Goal: Transaction & Acquisition: Purchase product/service

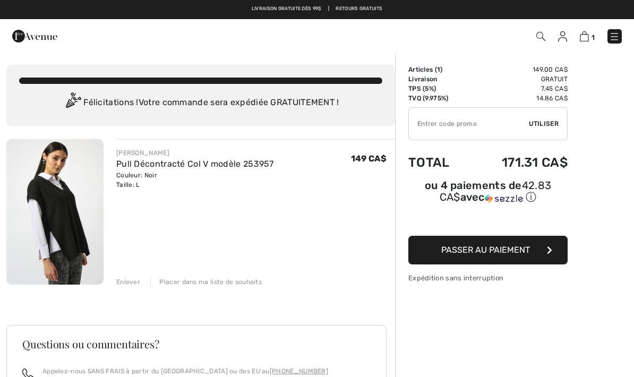
click at [471, 254] on span "Passer au paiement" at bounding box center [485, 250] width 89 height 10
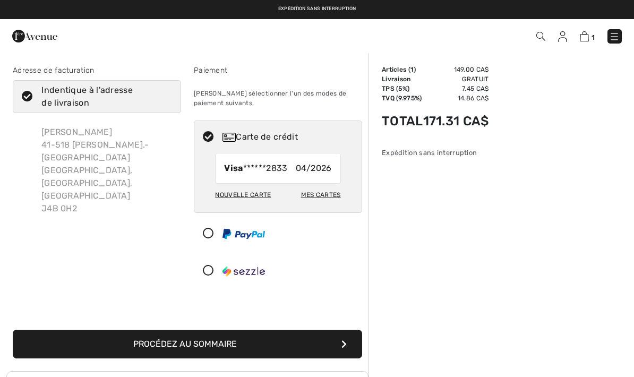
click at [31, 94] on icon at bounding box center [27, 96] width 28 height 11
click at [165, 94] on input "Indentique à l'adresse de livraison" at bounding box center [168, 97] width 7 height 32
checkbox input "false"
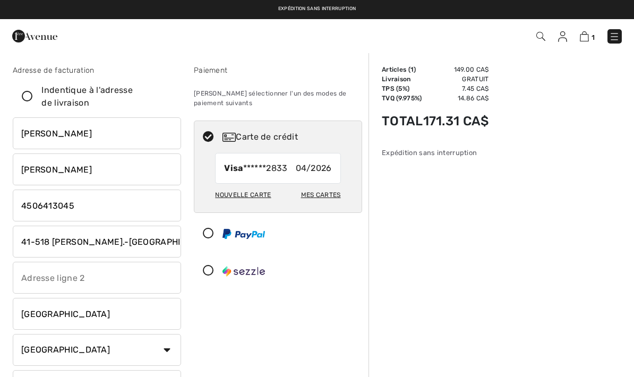
click at [102, 207] on input "phone" at bounding box center [97, 205] width 168 height 32
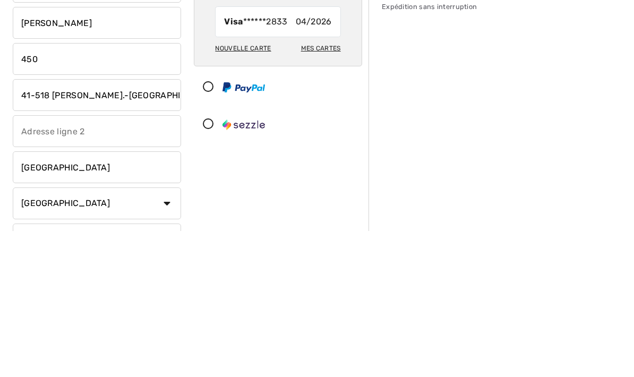
type input "4508573045"
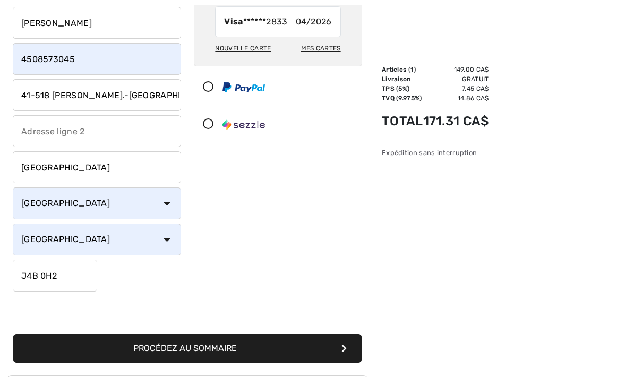
click at [149, 94] on input "41-518 François-V.-Malhiot" at bounding box center [97, 95] width 168 height 32
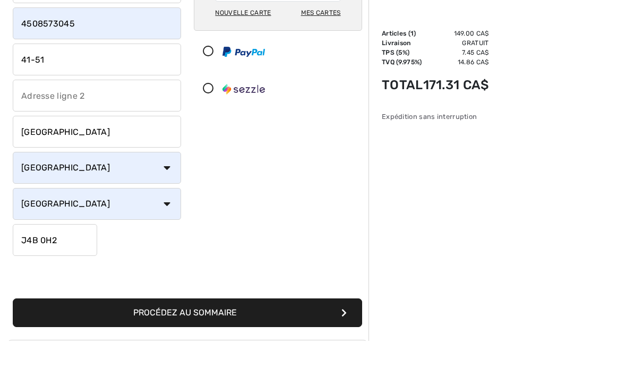
type input "41-"
type input "560 Rue De Bienville"
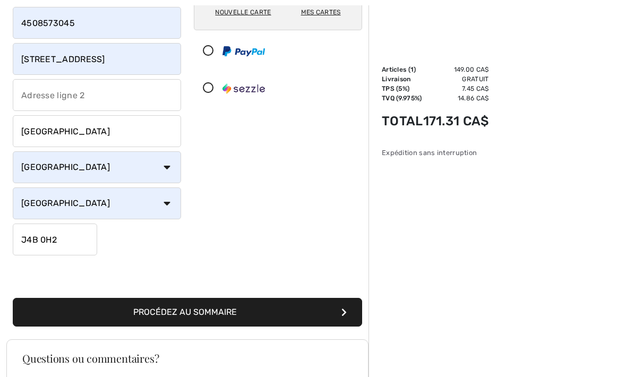
click at [83, 236] on input "J4B 0H2" at bounding box center [55, 239] width 84 height 32
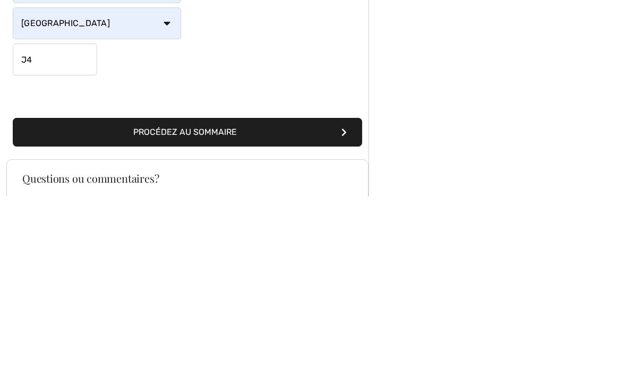
type input "J4B2Z4"
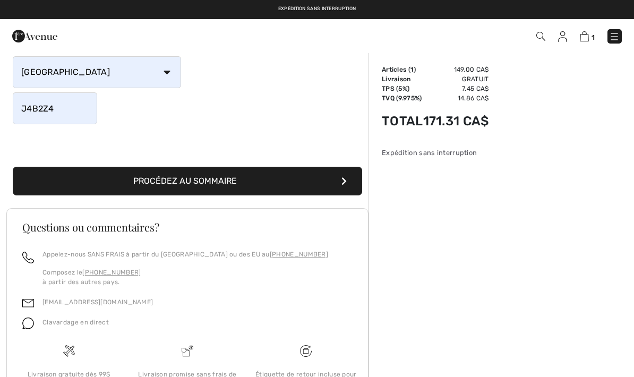
scroll to position [313, 0]
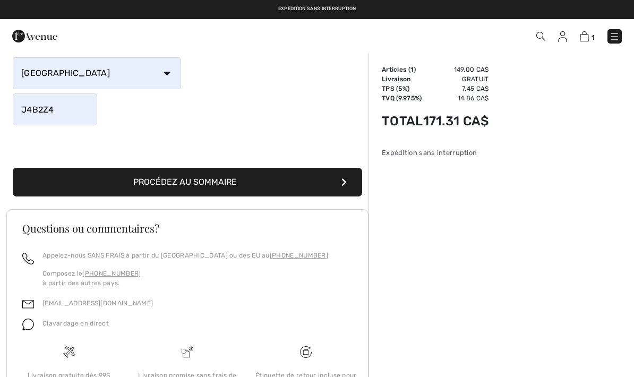
click at [211, 178] on button "Procédez au sommaire" at bounding box center [187, 182] width 349 height 29
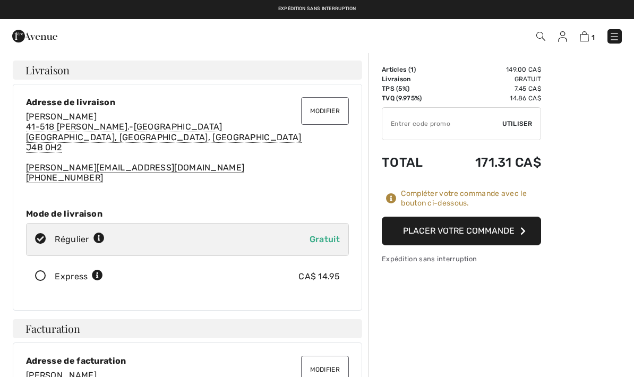
click at [326, 111] on button "Modifier" at bounding box center [325, 111] width 48 height 28
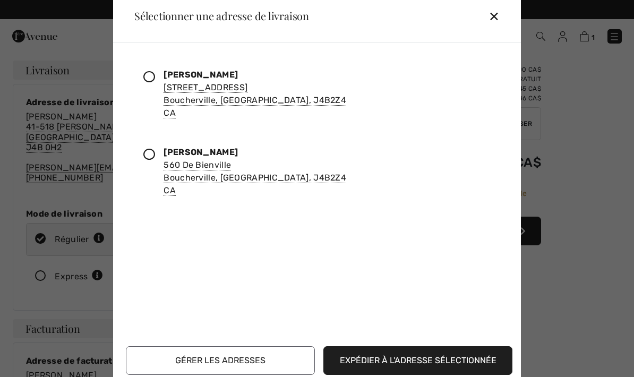
click at [150, 83] on icon at bounding box center [149, 77] width 12 height 12
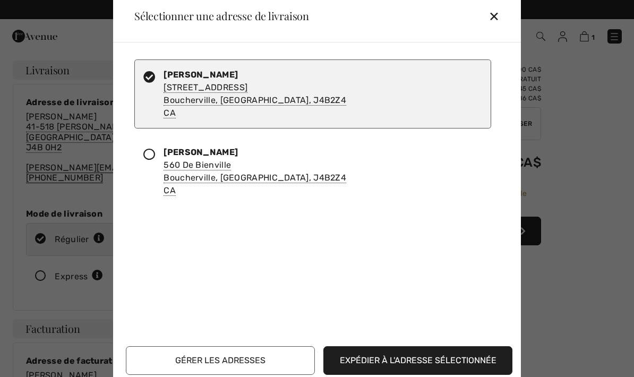
click at [418, 375] on button "Expédier à l'adresse sélectionnée" at bounding box center [417, 360] width 189 height 29
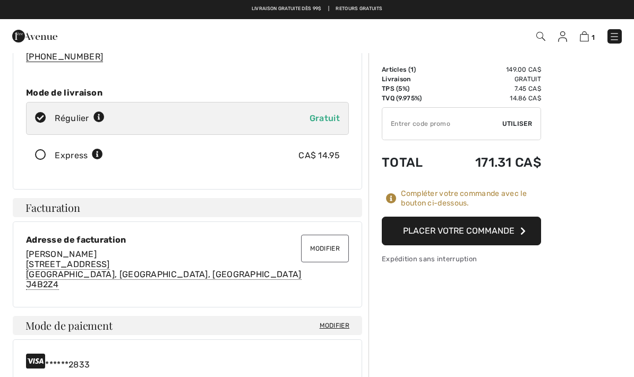
scroll to position [120, 0]
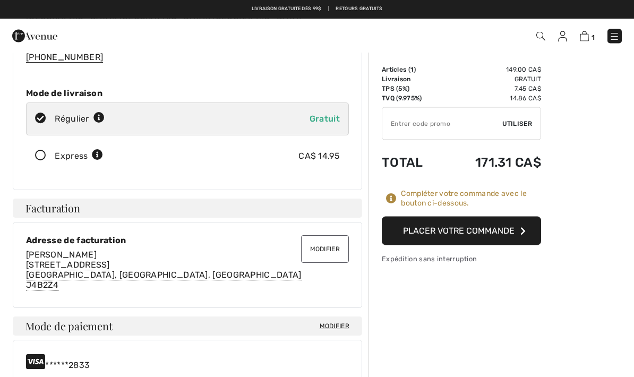
click at [469, 230] on button "Placer votre commande" at bounding box center [461, 231] width 159 height 29
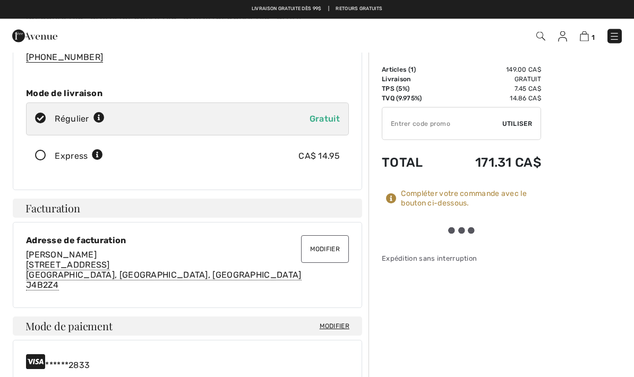
scroll to position [120, 0]
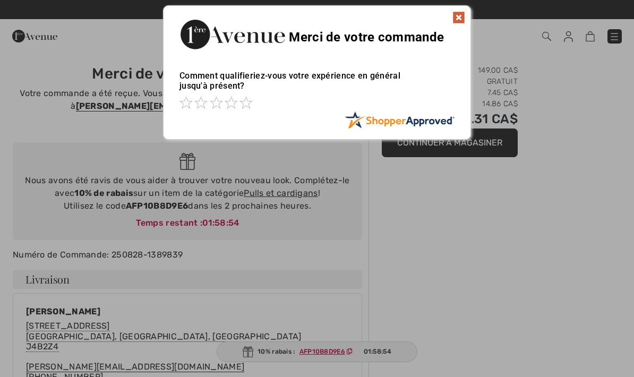
click at [457, 15] on img at bounding box center [458, 17] width 13 height 13
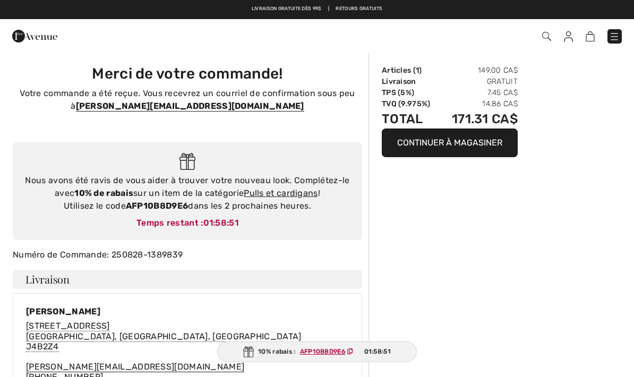
click at [278, 193] on link "Pulls et cardigans" at bounding box center [281, 193] width 74 height 10
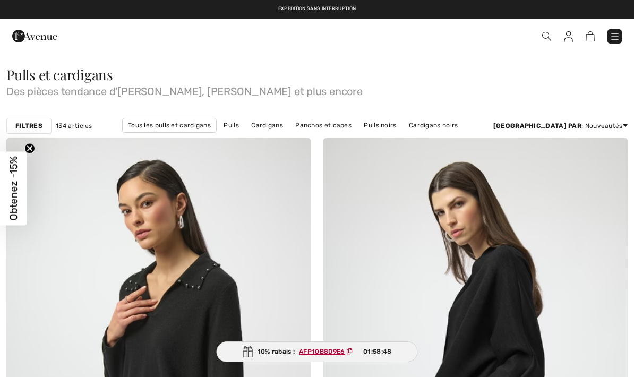
checkbox input "true"
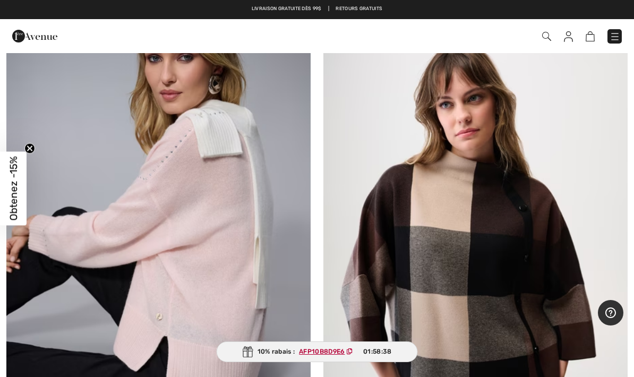
scroll to position [664, 0]
